Goal: Transaction & Acquisition: Subscribe to service/newsletter

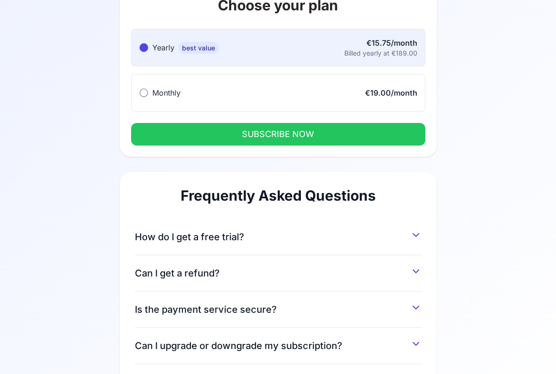
scroll to position [86, 0]
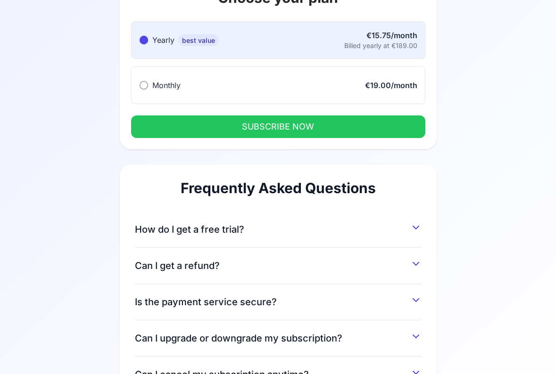
click at [338, 215] on div "How do I get a free trial? You can get a 7-day free trial by signing up and ent…" at bounding box center [278, 230] width 287 height 36
click at [329, 236] on button "How do I get a free trial?" at bounding box center [278, 227] width 287 height 17
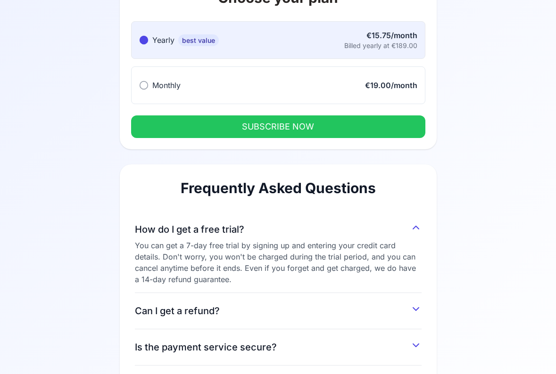
click at [329, 92] on button "Monthly Monthly €19.00/month" at bounding box center [278, 85] width 294 height 38
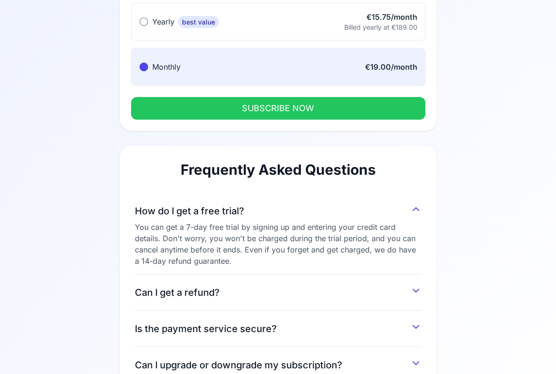
scroll to position [105, 0]
click at [323, 111] on button "SUBSCRIBE NOW" at bounding box center [278, 108] width 294 height 23
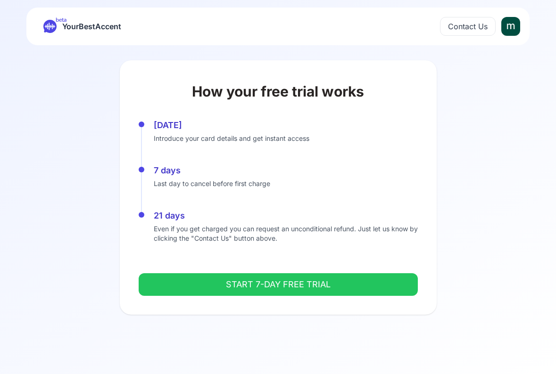
click at [285, 284] on button "START 7-DAY FREE TRIAL" at bounding box center [278, 285] width 279 height 23
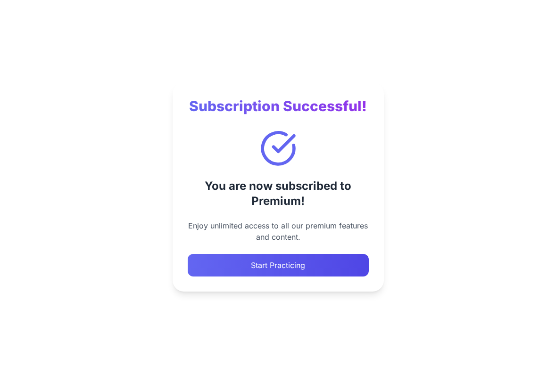
click at [241, 271] on button "Start Practicing" at bounding box center [278, 265] width 181 height 23
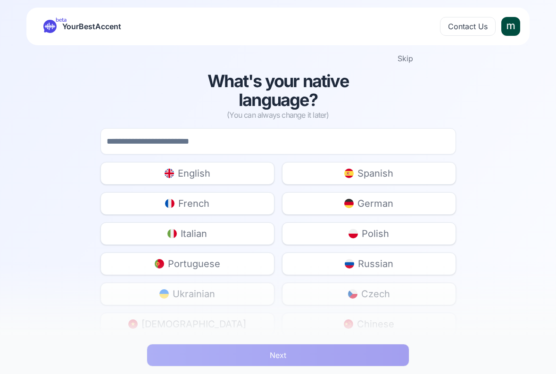
click at [196, 233] on span "Italian" at bounding box center [194, 233] width 26 height 13
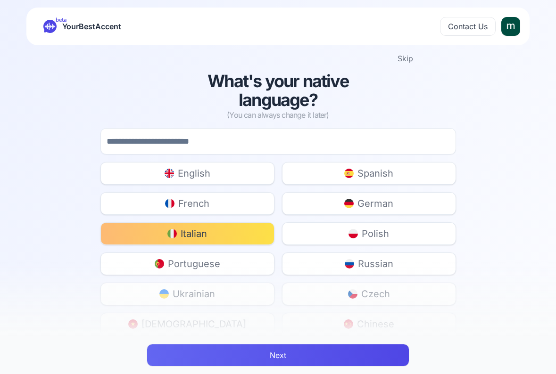
click at [225, 176] on button "English" at bounding box center [187, 173] width 174 height 23
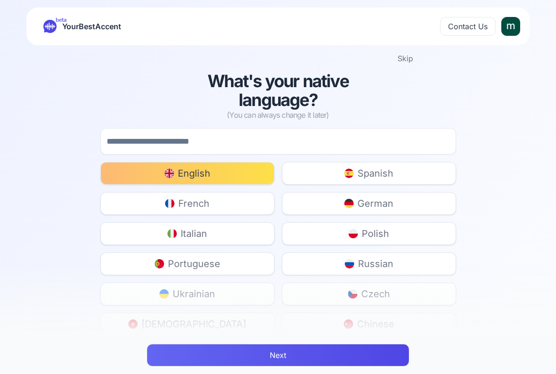
click at [229, 351] on button "Next" at bounding box center [278, 355] width 263 height 23
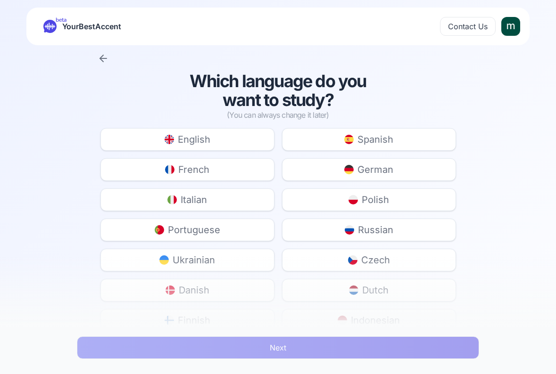
drag, startPoint x: 243, startPoint y: 204, endPoint x: 249, endPoint y: 236, distance: 33.0
click at [243, 204] on button "Italian" at bounding box center [187, 200] width 174 height 23
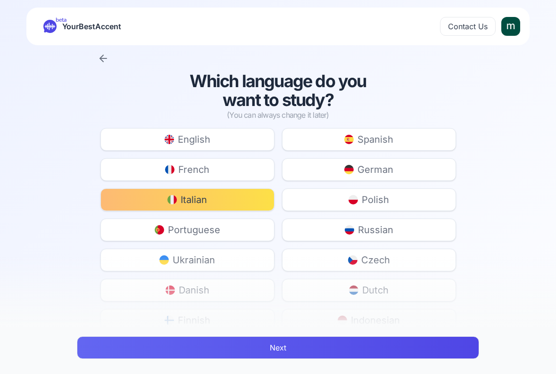
click at [252, 340] on button "Next" at bounding box center [278, 348] width 402 height 23
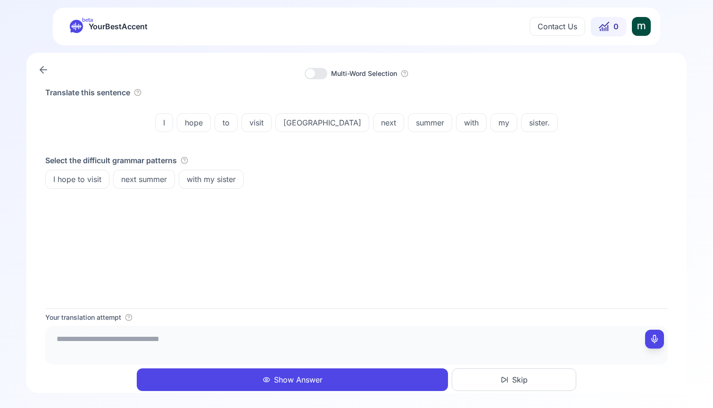
click at [40, 67] on icon at bounding box center [43, 69] width 11 height 11
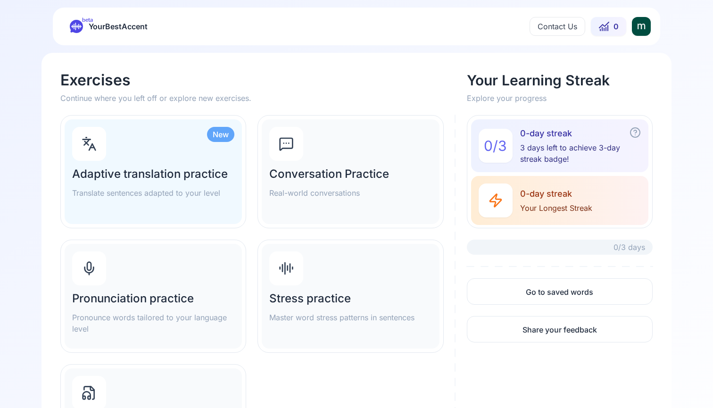
click at [145, 312] on p "Pronounce words tailored to your language level" at bounding box center [153, 323] width 162 height 23
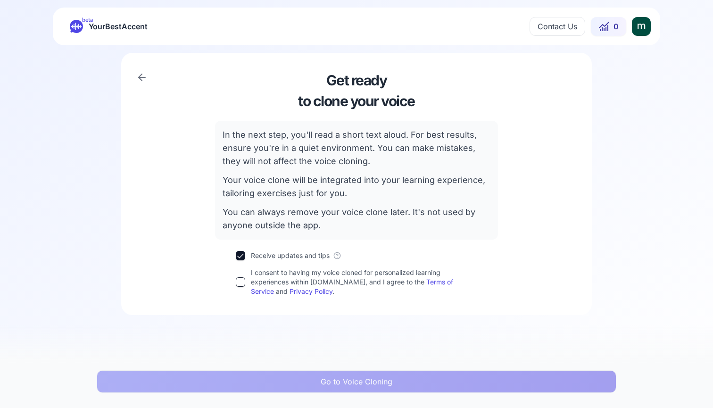
click at [242, 294] on div "I consent to having my voice cloned for personalized learning experiences withi…" at bounding box center [356, 282] width 241 height 28
click at [241, 282] on button "I consent to having my voice cloned for personalized learning experiences withi…" at bounding box center [240, 281] width 9 height 9
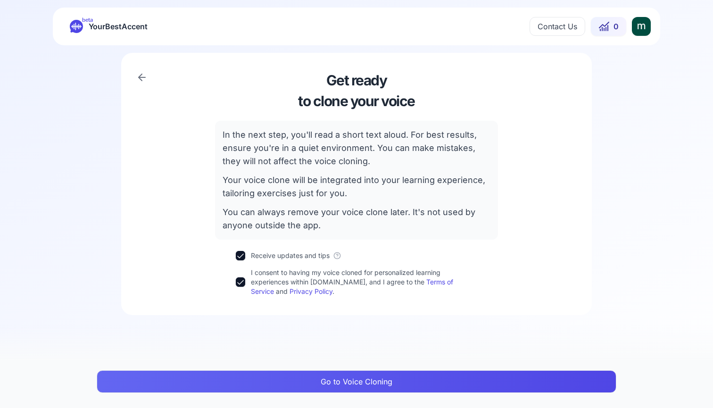
click at [242, 374] on button "Go to Voice Cloning" at bounding box center [357, 381] width 520 height 23
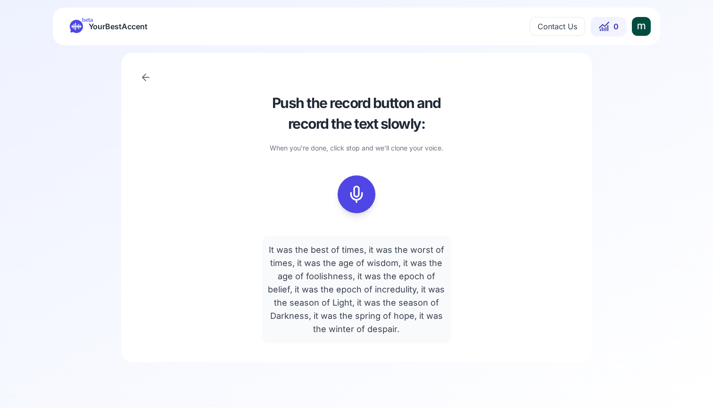
click at [359, 197] on icon at bounding box center [356, 194] width 19 height 19
click at [368, 206] on button at bounding box center [357, 194] width 38 height 38
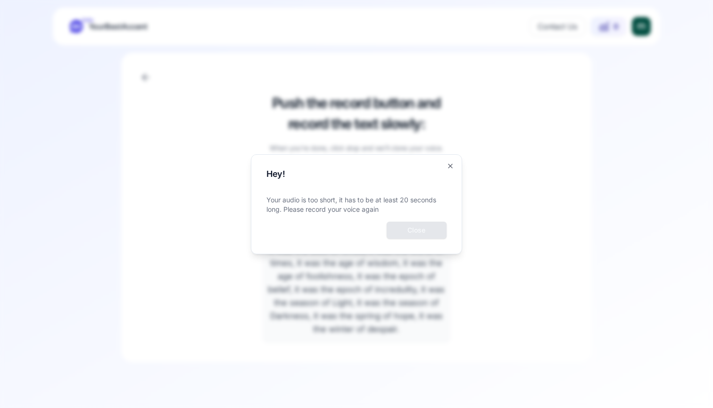
click at [454, 163] on div "Hey! Your audio is too short, it has to be at least 20 seconds long. Please rec…" at bounding box center [356, 204] width 211 height 100
click at [453, 166] on icon "button" at bounding box center [451, 166] width 8 height 8
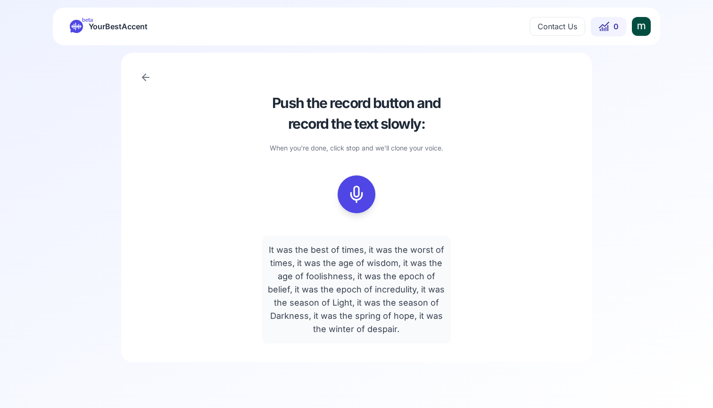
click at [344, 195] on button at bounding box center [357, 194] width 38 height 38
click at [365, 197] on div at bounding box center [356, 194] width 23 height 38
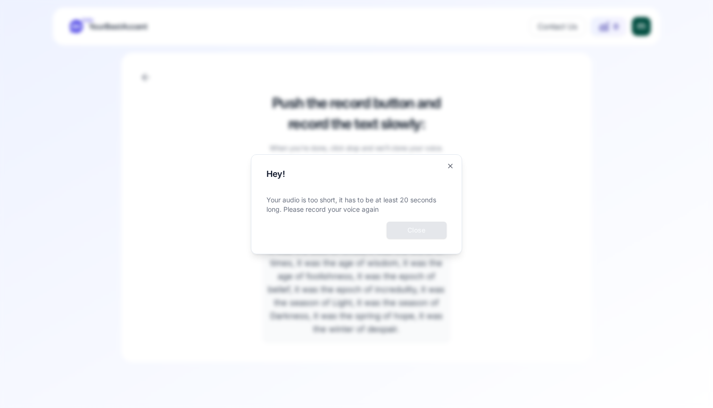
click at [450, 162] on div "Hey! Your audio is too short, it has to be at least 20 seconds long. Please rec…" at bounding box center [356, 204] width 211 height 100
click at [451, 167] on icon "button" at bounding box center [451, 166] width 4 height 4
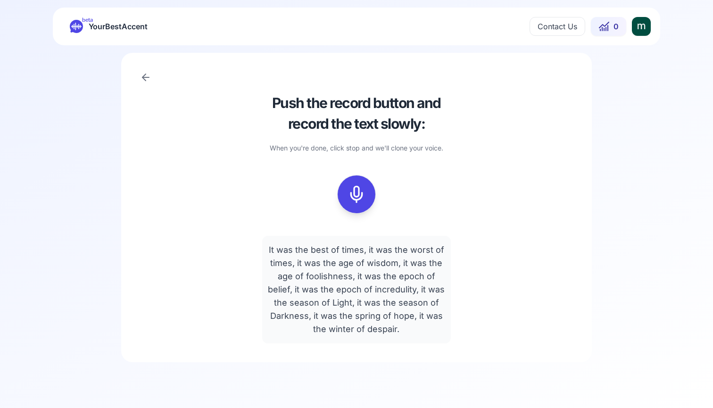
click at [139, 73] on div "Push the record button and record the text slowly: When you're done, click stop…" at bounding box center [356, 207] width 470 height 309
click at [148, 75] on icon at bounding box center [145, 77] width 11 height 11
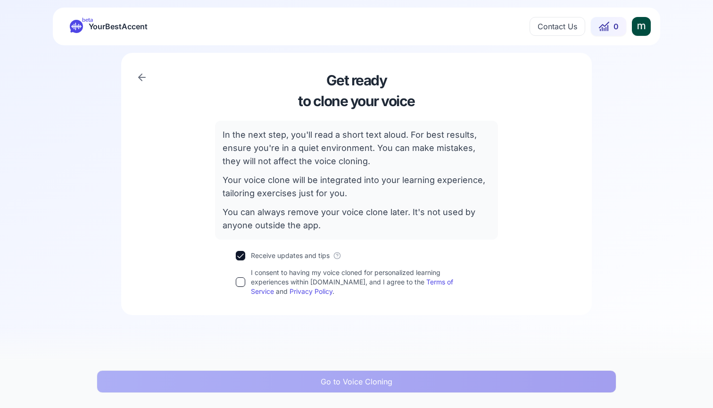
click at [148, 75] on icon at bounding box center [141, 77] width 11 height 11
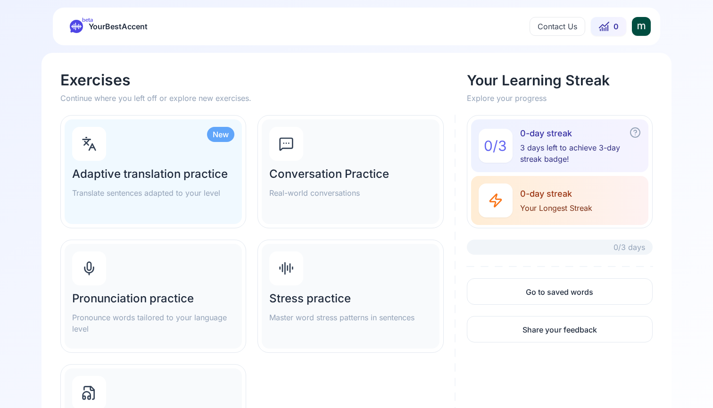
click at [159, 180] on h2 "Adaptive translation practice" at bounding box center [153, 173] width 162 height 15
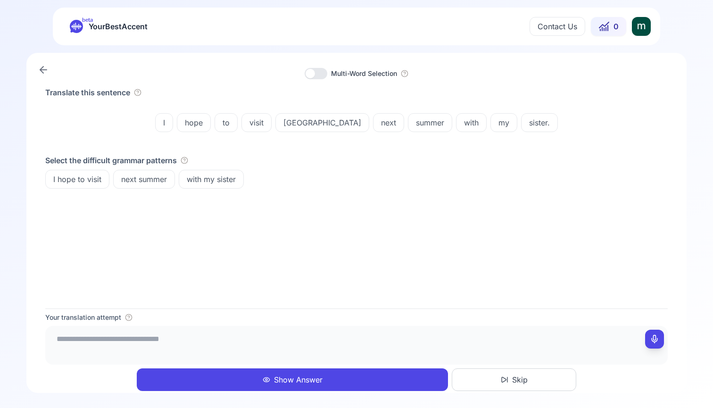
click at [43, 60] on link at bounding box center [43, 69] width 19 height 19
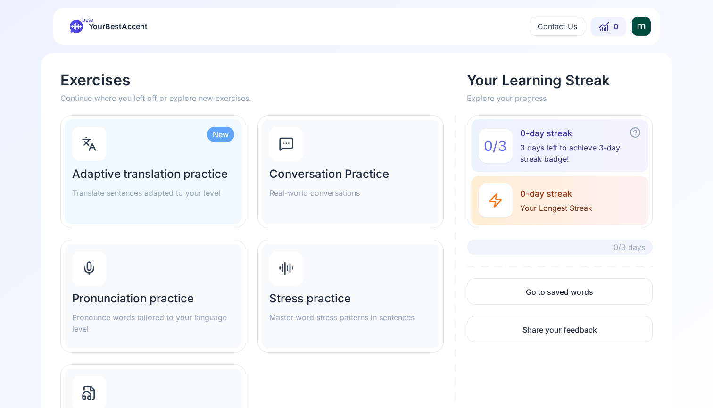
click at [138, 313] on p "Pronounce words tailored to your language level" at bounding box center [153, 323] width 162 height 23
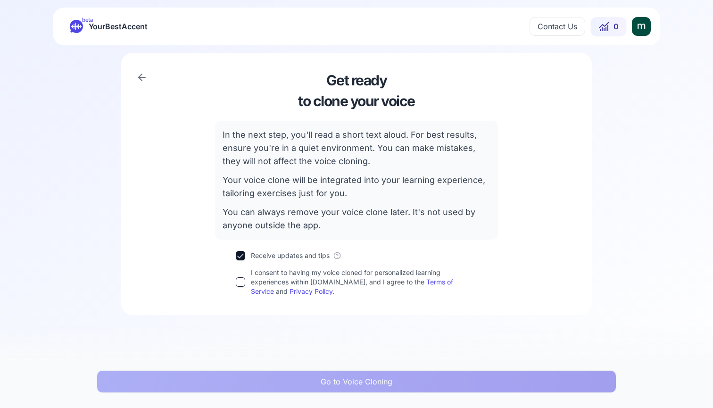
click at [228, 285] on div "Get ready to clone your voice In the next step, you'll read a short text aloud.…" at bounding box center [356, 184] width 432 height 224
click at [236, 285] on button "I consent to having my voice cloned for personalized learning experiences withi…" at bounding box center [240, 281] width 9 height 9
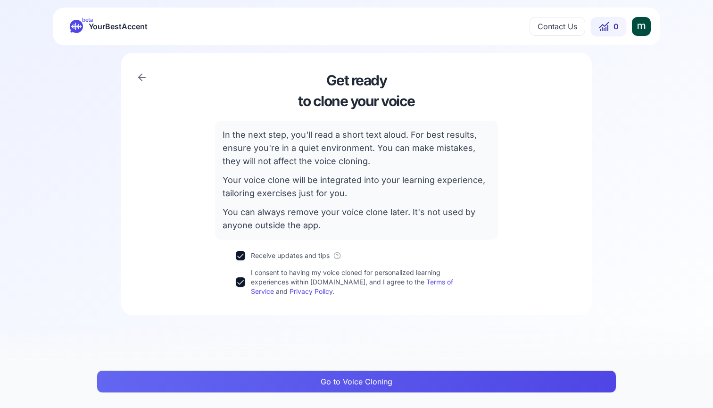
click at [237, 389] on button "Go to Voice Cloning" at bounding box center [357, 381] width 520 height 23
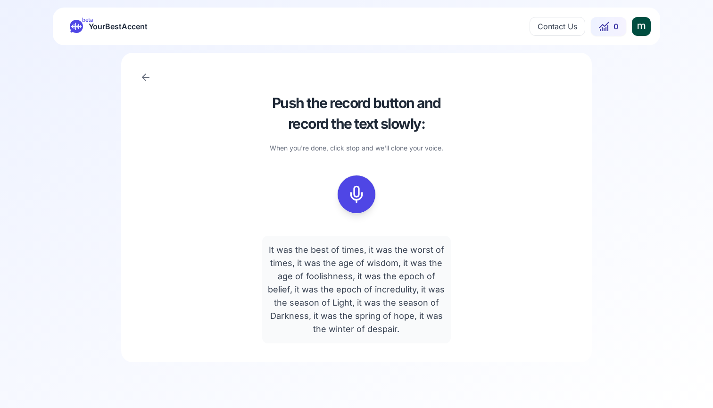
click at [364, 190] on icon at bounding box center [356, 194] width 19 height 19
click at [357, 193] on icon at bounding box center [356, 194] width 19 height 19
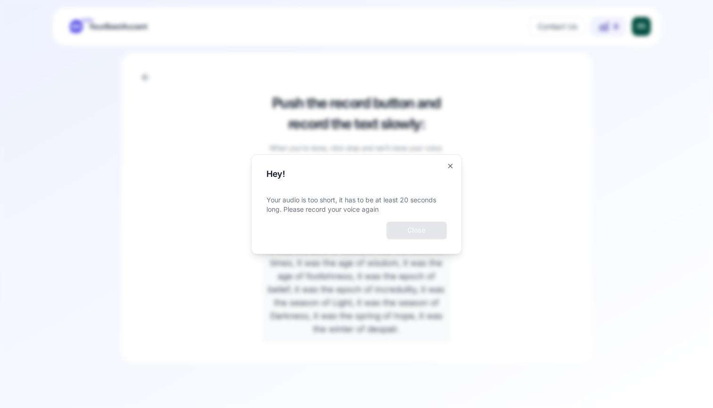
click at [409, 228] on button "Close" at bounding box center [417, 230] width 60 height 17
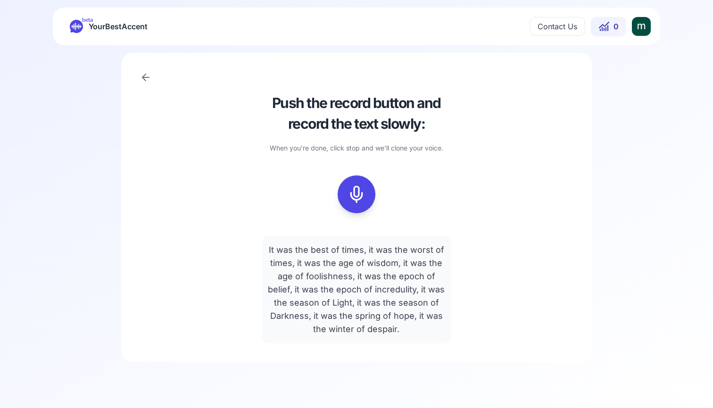
click at [357, 196] on icon at bounding box center [356, 194] width 19 height 19
click at [365, 192] on icon at bounding box center [356, 194] width 19 height 19
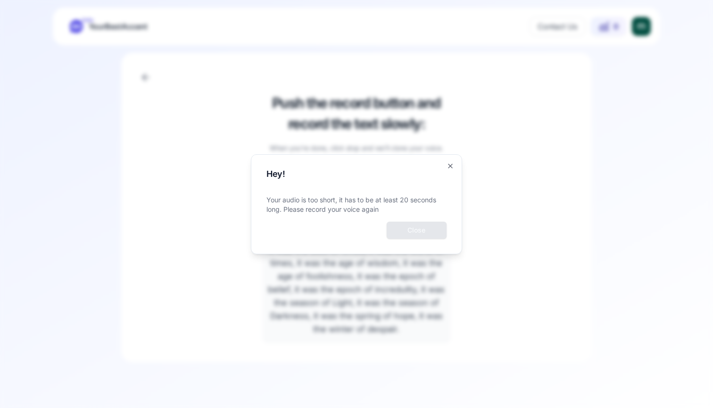
click at [449, 157] on div "Hey! Your audio is too short, it has to be at least 20 seconds long. Please rec…" at bounding box center [356, 204] width 211 height 100
click at [452, 163] on div "Hey! Your audio is too short, it has to be at least 20 seconds long. Please rec…" at bounding box center [356, 204] width 211 height 100
click at [449, 156] on div "Hey! Your audio is too short, it has to be at least 20 seconds long. Please rec…" at bounding box center [356, 204] width 211 height 100
click at [458, 162] on div "Hey! Your audio is too short, it has to be at least 20 seconds long. Please rec…" at bounding box center [356, 204] width 211 height 100
click at [450, 166] on icon "button" at bounding box center [451, 166] width 4 height 4
